Goal: Transaction & Acquisition: Purchase product/service

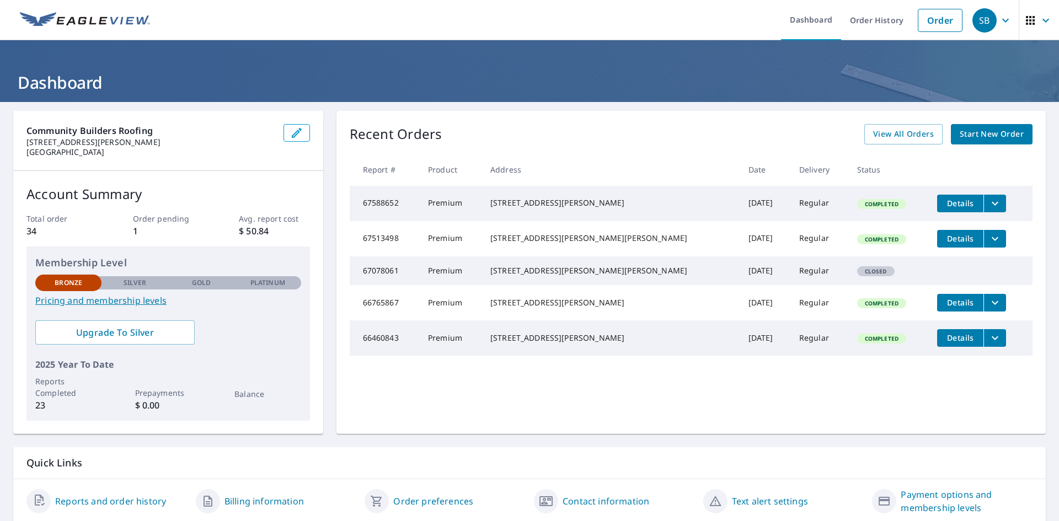
click at [986, 130] on span "Start New Order" at bounding box center [992, 134] width 64 height 14
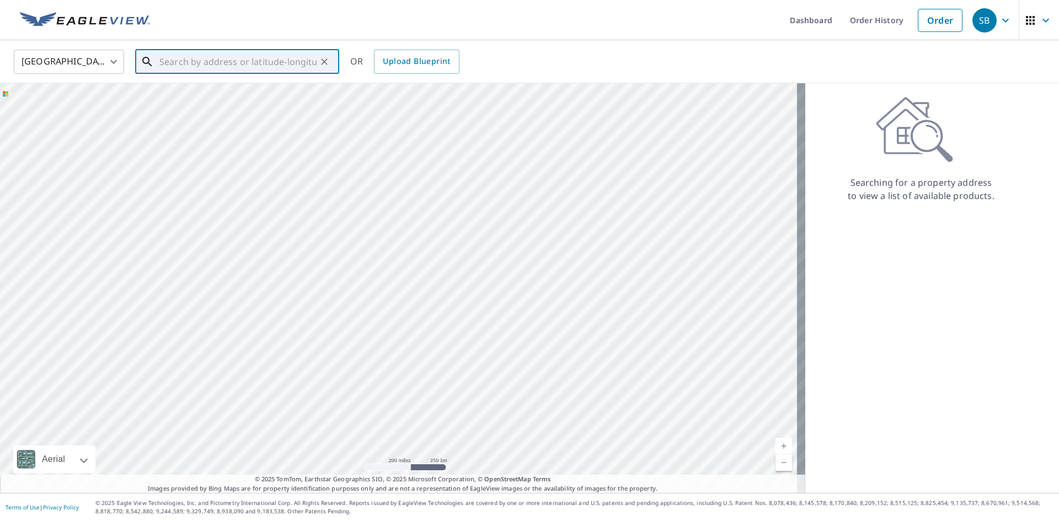
click at [234, 66] on input "text" at bounding box center [237, 61] width 157 height 31
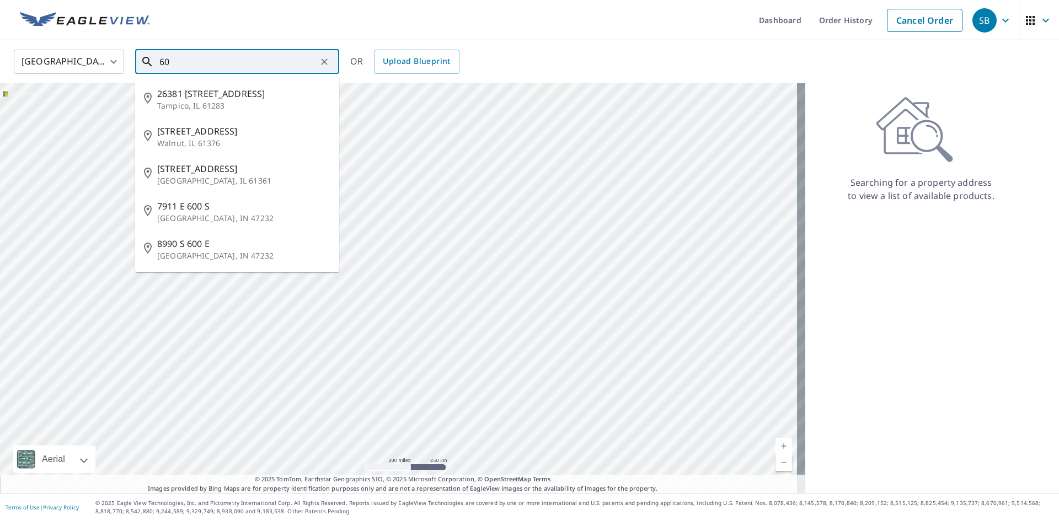
type input "6"
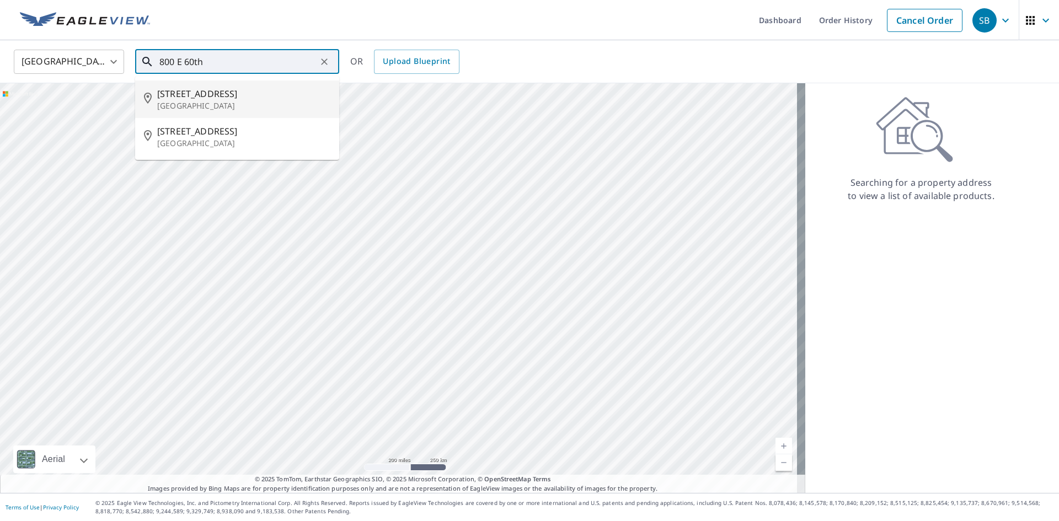
click at [182, 91] on span "[STREET_ADDRESS]" at bounding box center [243, 93] width 173 height 13
type input "[STREET_ADDRESS]"
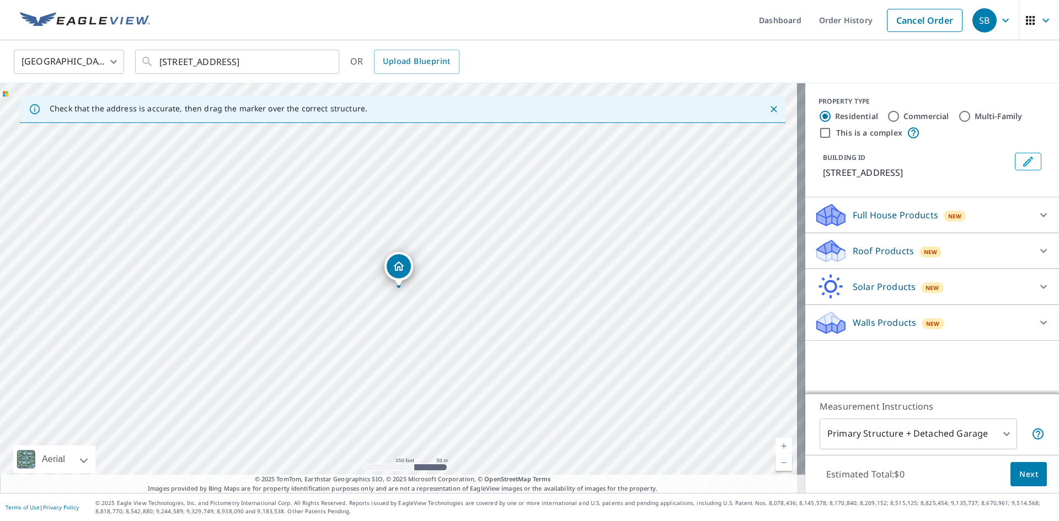
click at [1030, 251] on div at bounding box center [1043, 251] width 26 height 26
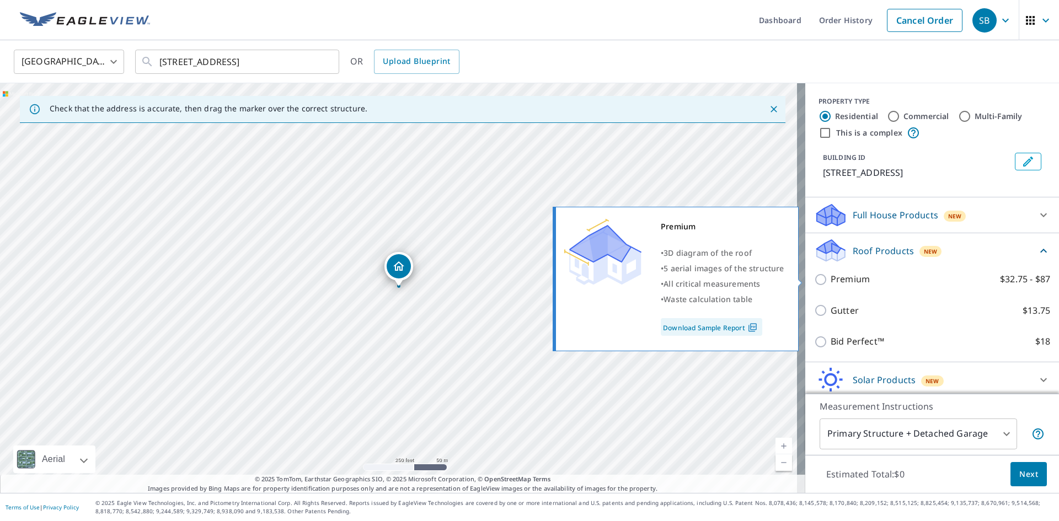
click at [814, 277] on input "Premium $32.75 - $87" at bounding box center [822, 279] width 17 height 13
checkbox input "true"
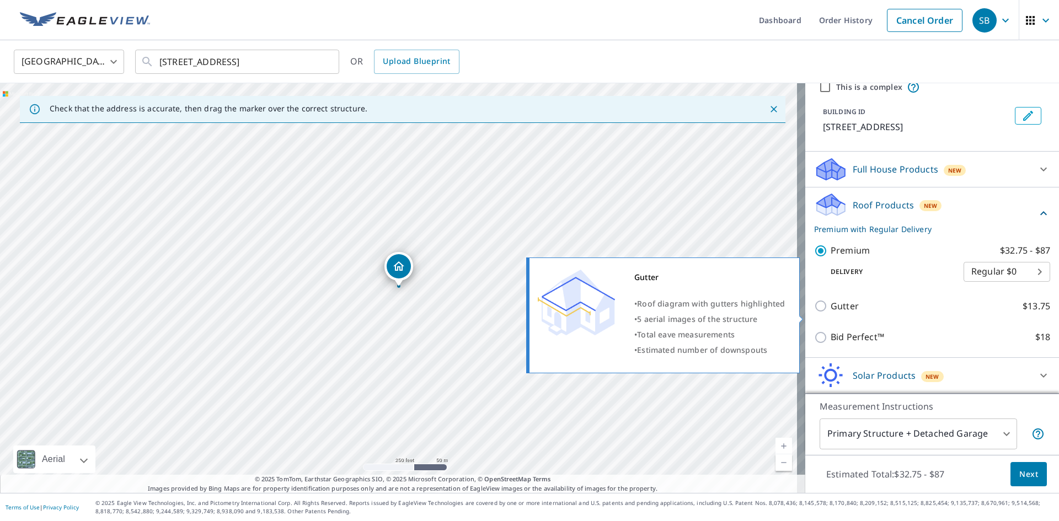
scroll to position [82, 0]
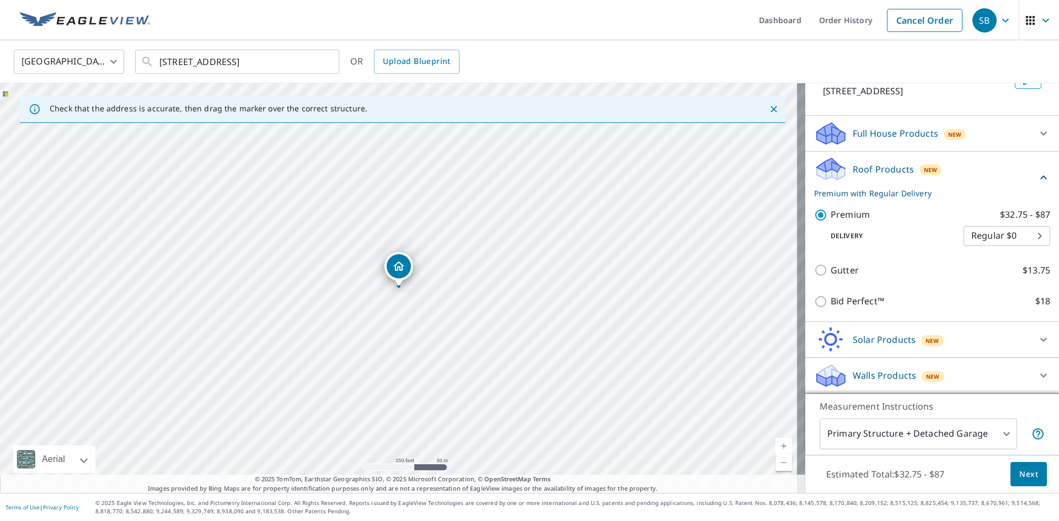
click at [1024, 474] on span "Next" at bounding box center [1028, 475] width 19 height 14
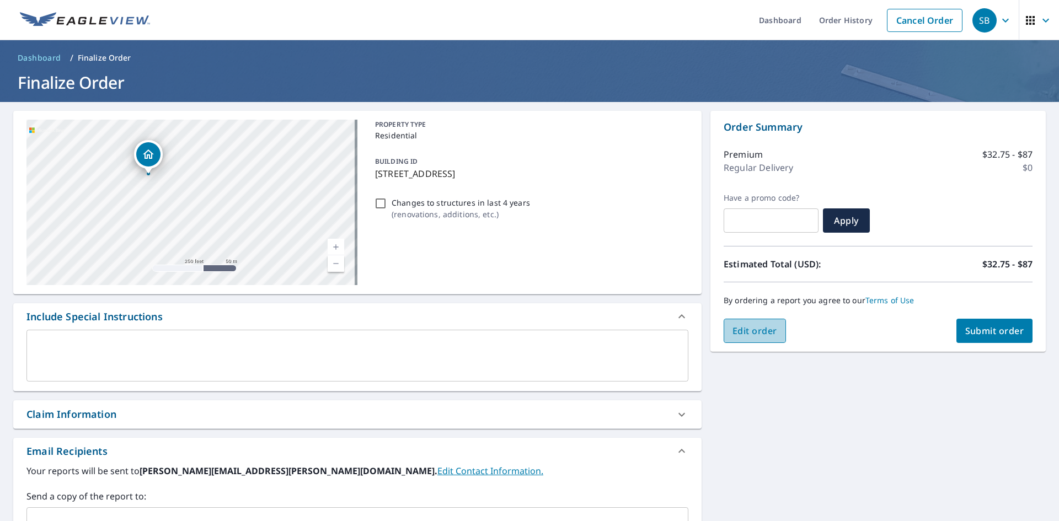
click at [747, 328] on span "Edit order" at bounding box center [754, 331] width 45 height 12
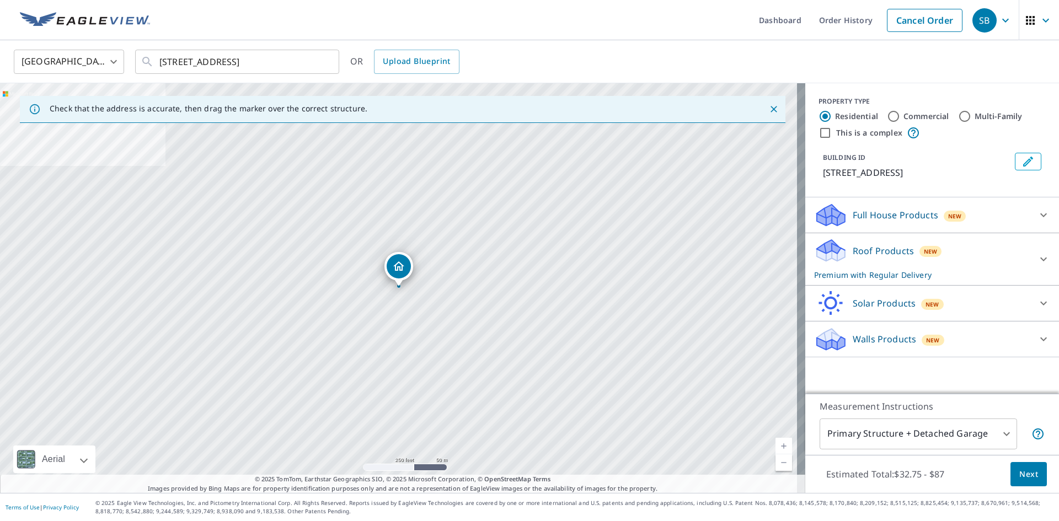
click at [974, 434] on body "SB SB Dashboard Order History Cancel Order SB [GEOGRAPHIC_DATA] [GEOGRAPHIC_DAT…" at bounding box center [529, 260] width 1059 height 521
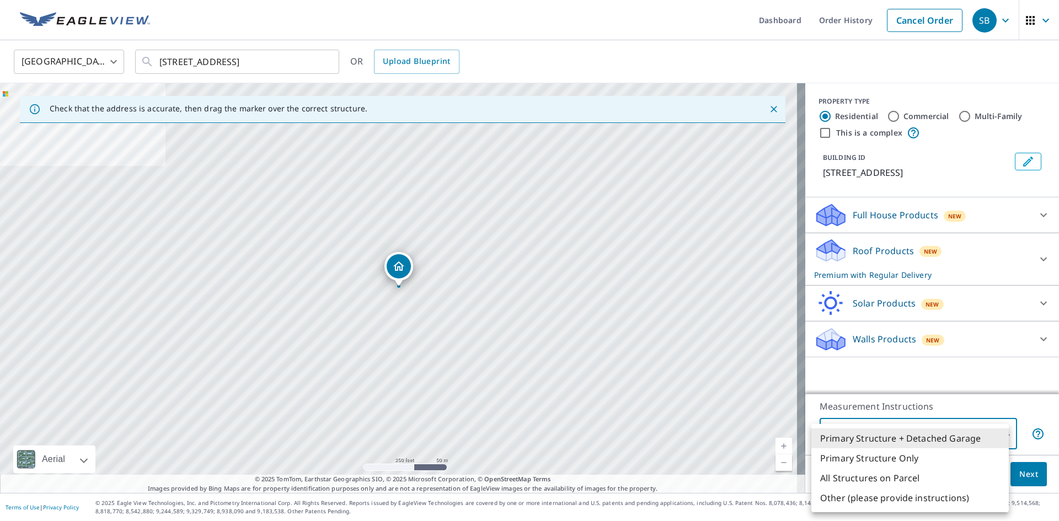
click at [864, 449] on li "Primary Structure Only" at bounding box center [909, 458] width 197 height 20
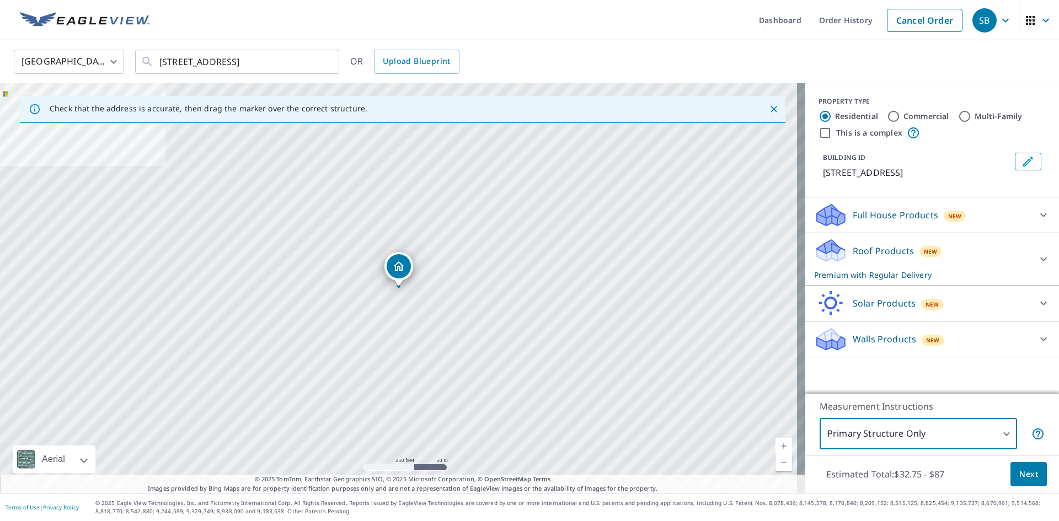
click at [881, 431] on body "SB SB Dashboard Order History Cancel Order SB [GEOGRAPHIC_DATA] [GEOGRAPHIC_DAT…" at bounding box center [529, 260] width 1059 height 521
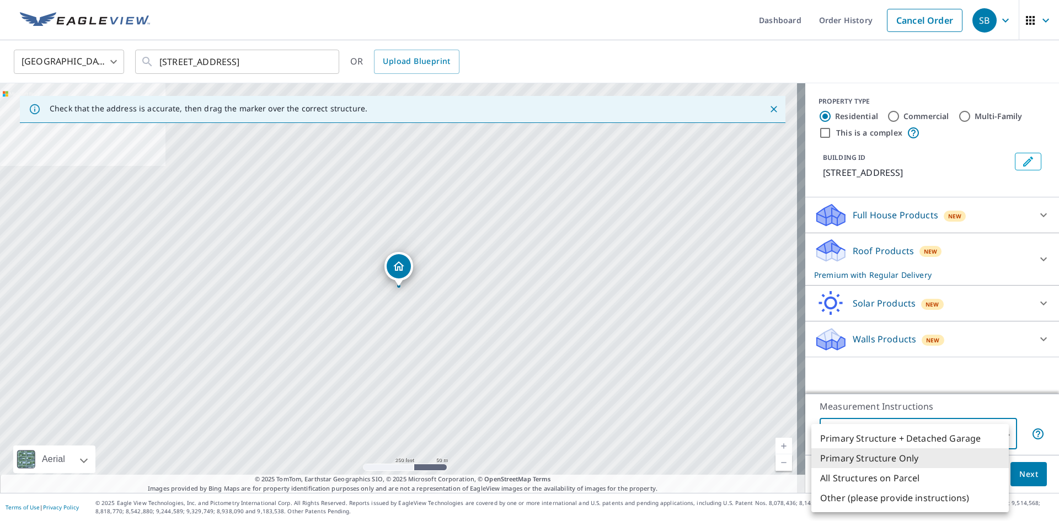
click at [876, 437] on li "Primary Structure + Detached Garage" at bounding box center [909, 439] width 197 height 20
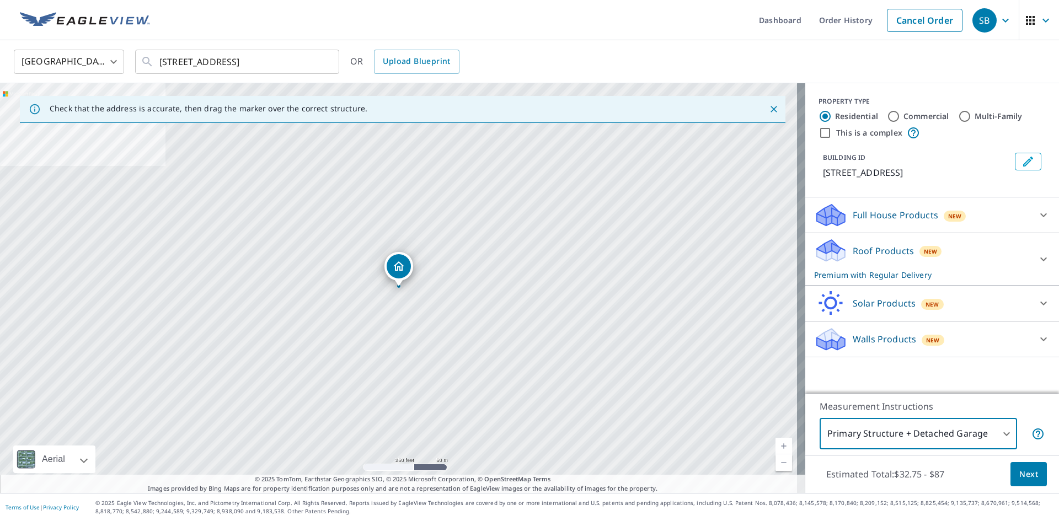
click at [949, 436] on body "SB SB Dashboard Order History Cancel Order SB [GEOGRAPHIC_DATA] [GEOGRAPHIC_DAT…" at bounding box center [529, 260] width 1059 height 521
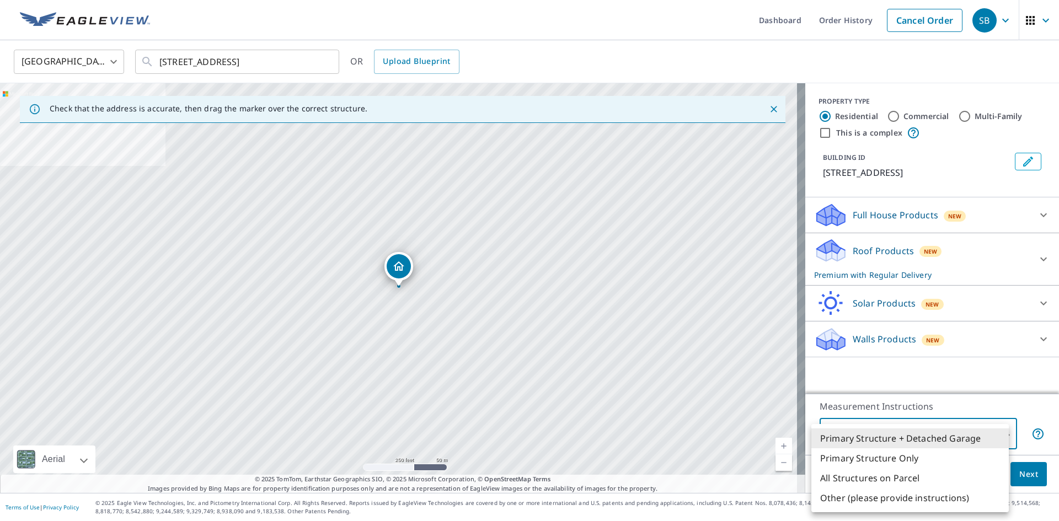
click at [893, 455] on li "Primary Structure Only" at bounding box center [909, 458] width 197 height 20
type input "2"
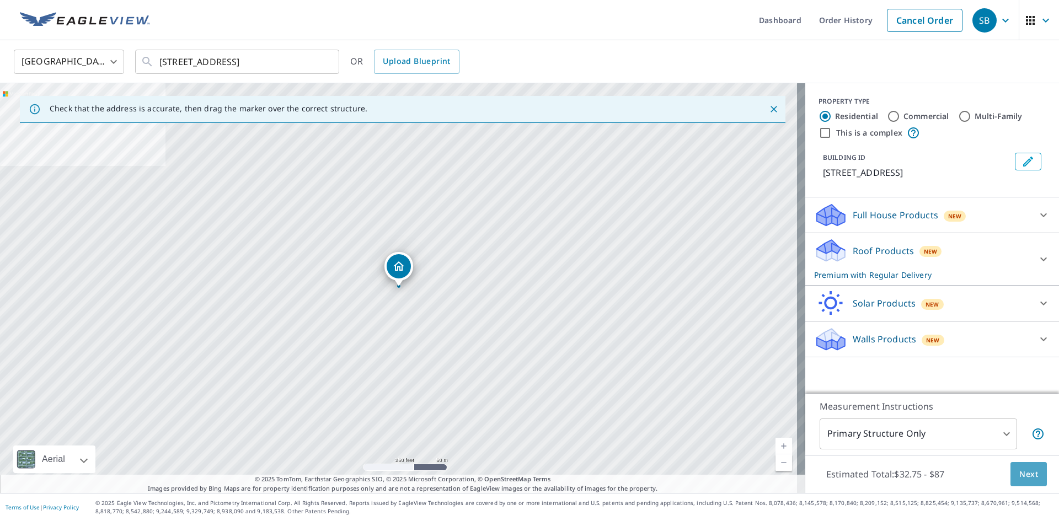
click at [1019, 469] on span "Next" at bounding box center [1028, 475] width 19 height 14
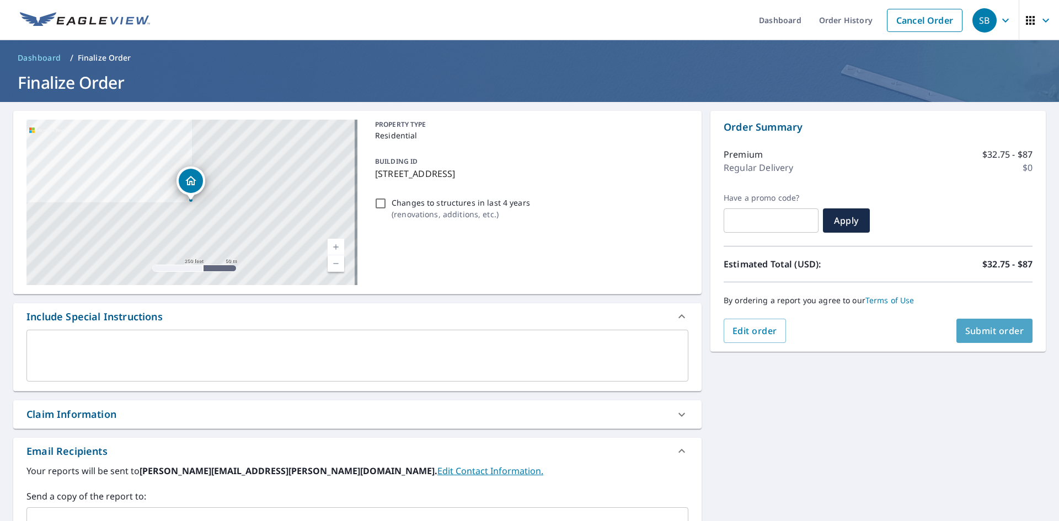
click at [988, 334] on span "Submit order" at bounding box center [994, 331] width 59 height 12
